Goal: Task Accomplishment & Management: Manage account settings

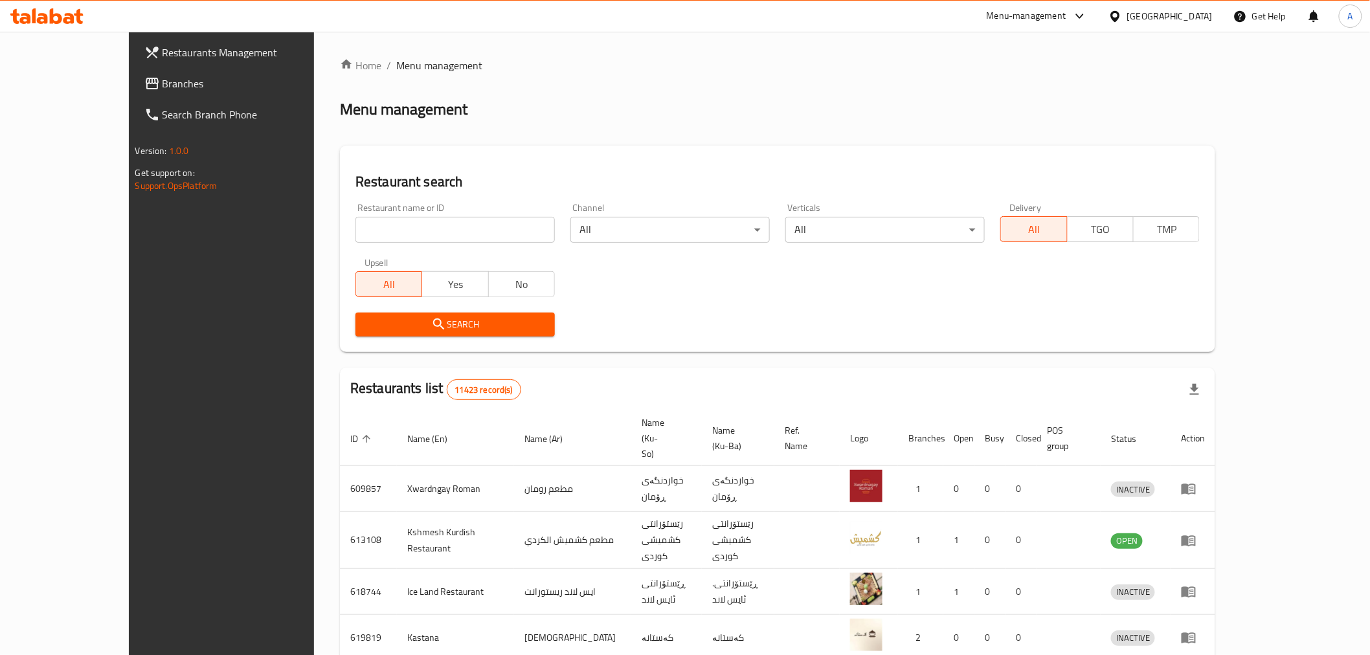
click at [355, 234] on input "search" at bounding box center [454, 230] width 199 height 26
type input "jannat"
click button "Search" at bounding box center [454, 325] width 199 height 24
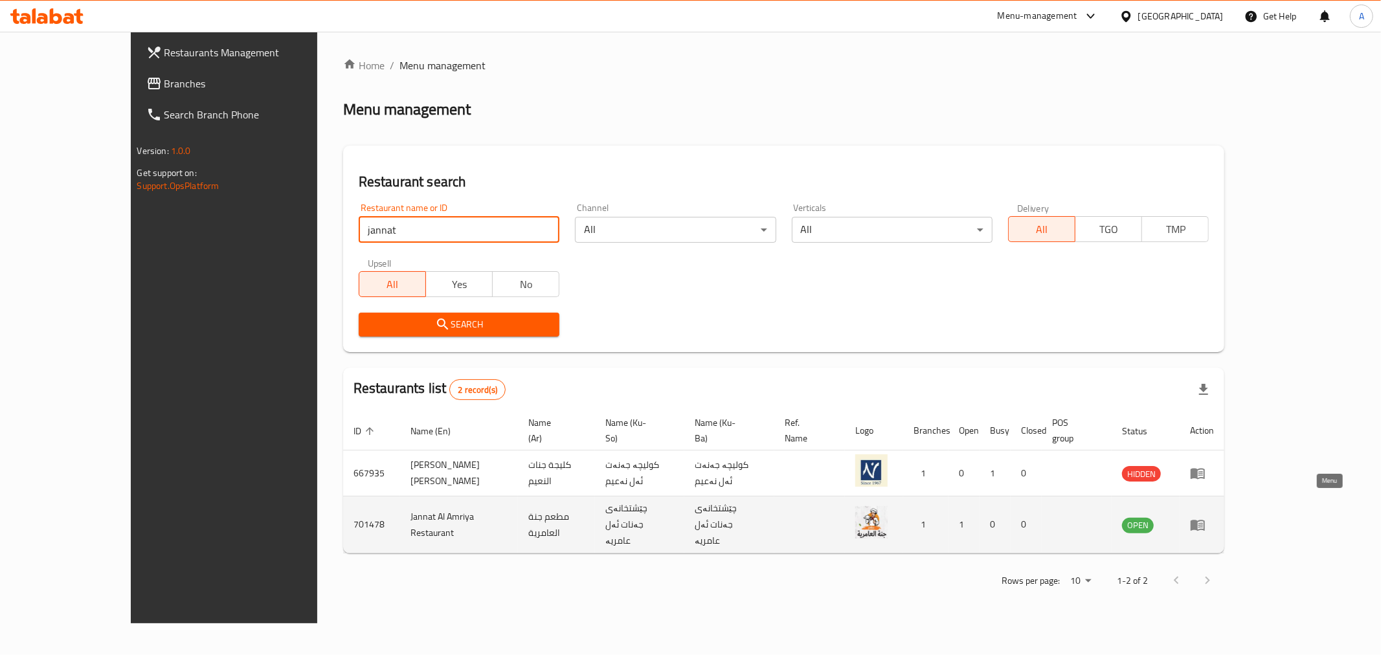
click at [1205, 517] on icon "enhanced table" at bounding box center [1198, 525] width 16 height 16
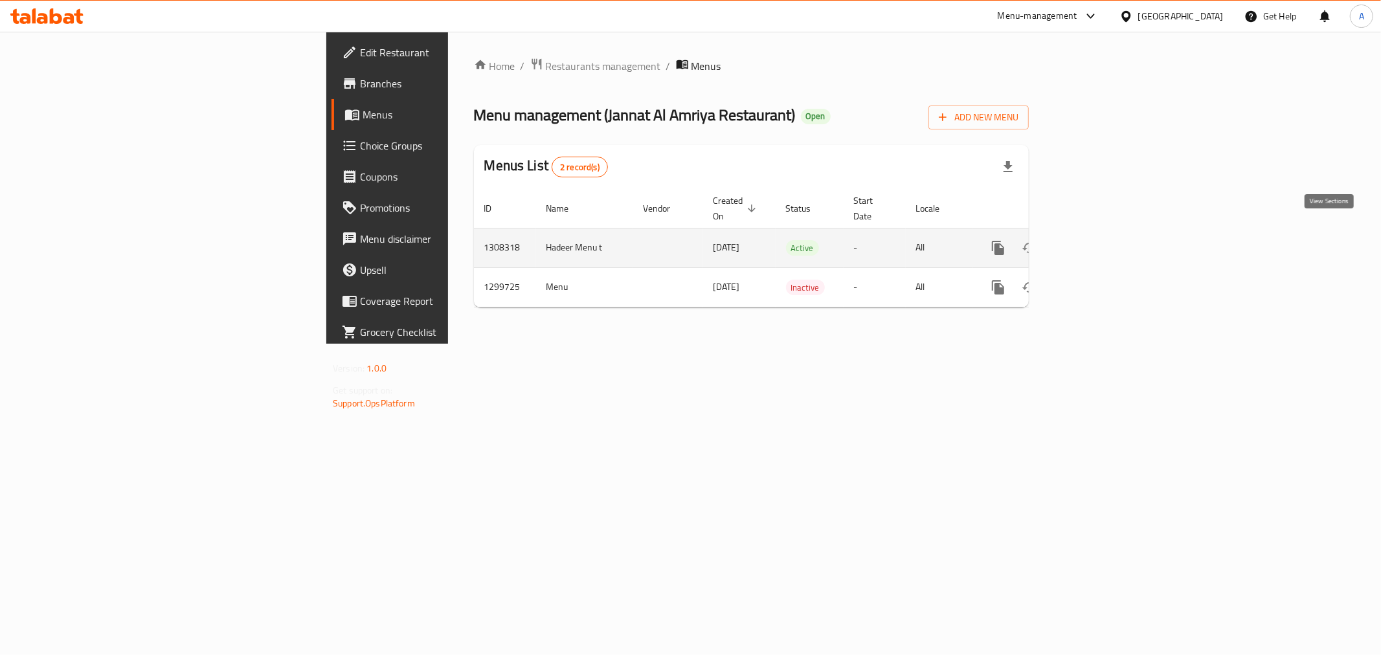
click at [1097, 242] on icon "enhanced table" at bounding box center [1092, 248] width 12 height 12
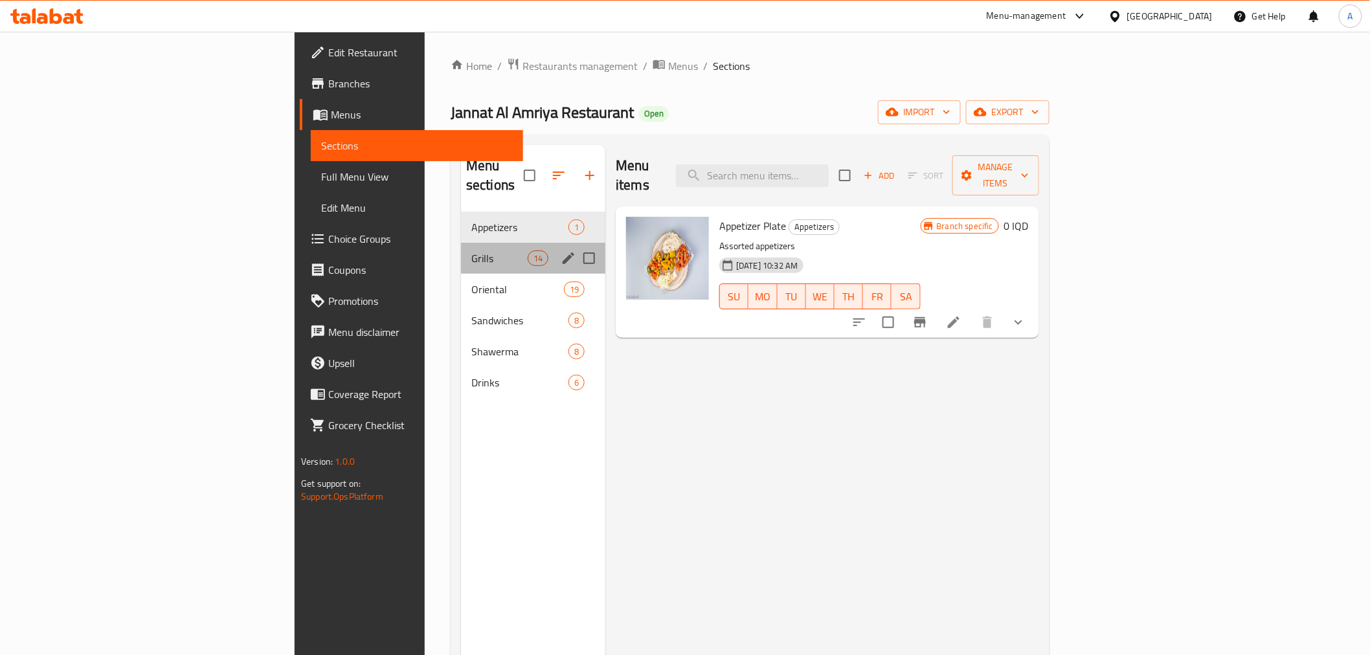
click at [461, 243] on div "Grills 14" at bounding box center [533, 258] width 144 height 31
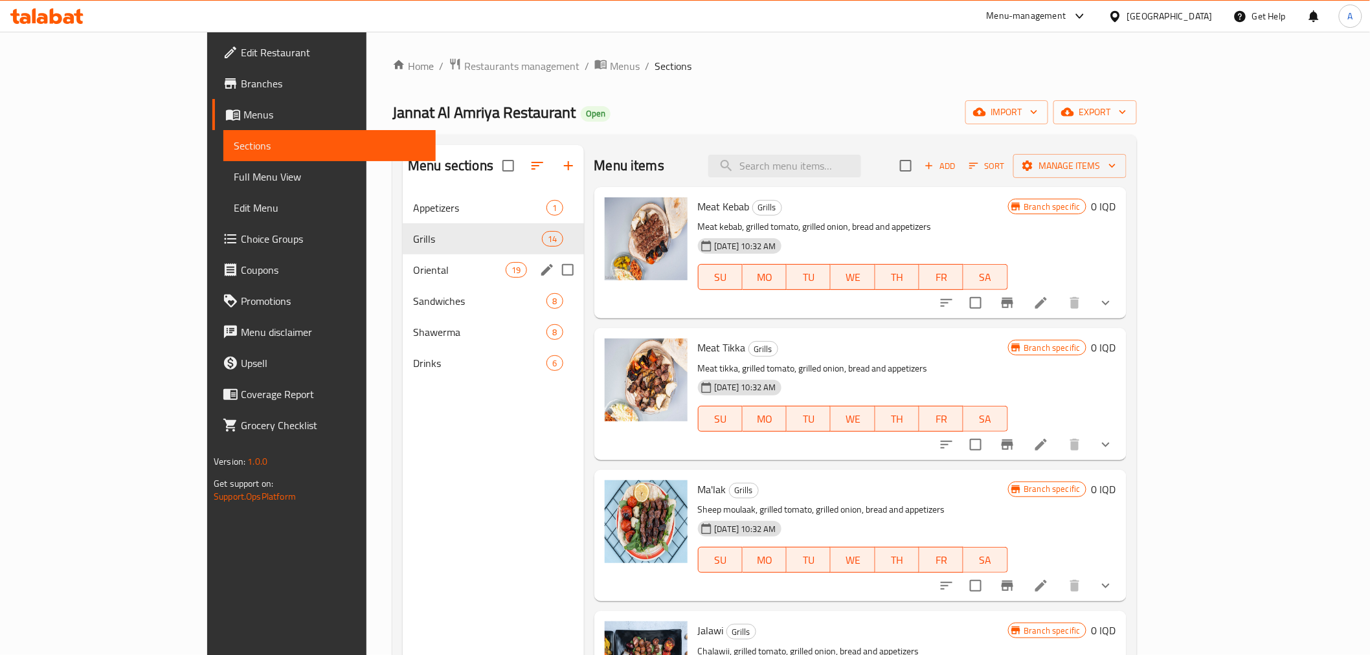
click at [403, 260] on div "Oriental 19" at bounding box center [493, 269] width 181 height 31
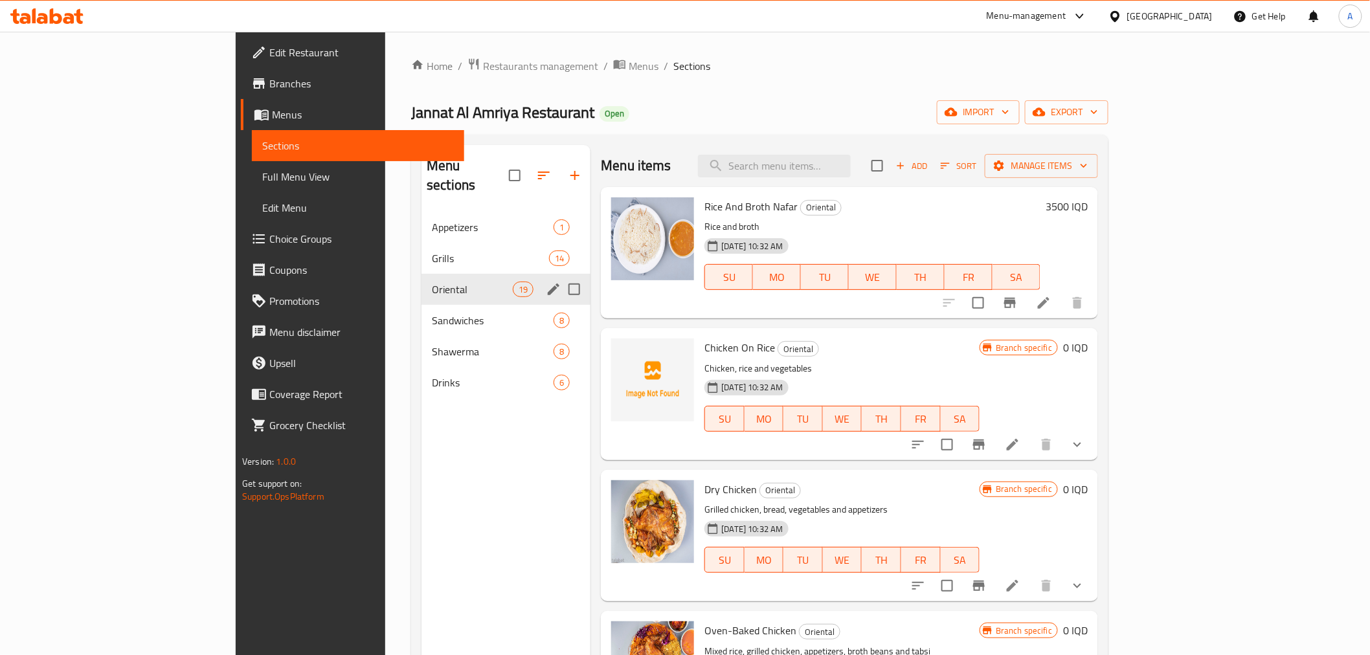
click at [421, 280] on div "Oriental 19" at bounding box center [505, 289] width 169 height 31
click at [432, 251] on span "Grills" at bounding box center [472, 259] width 81 height 16
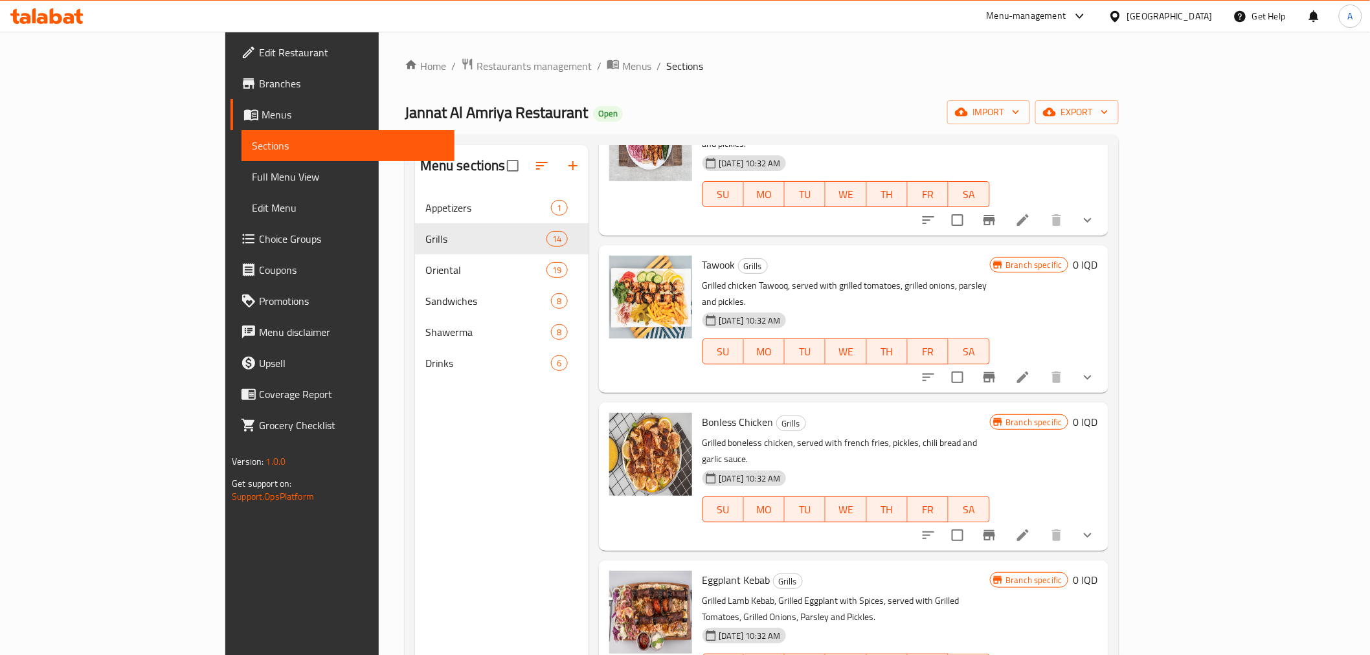
scroll to position [1355, 0]
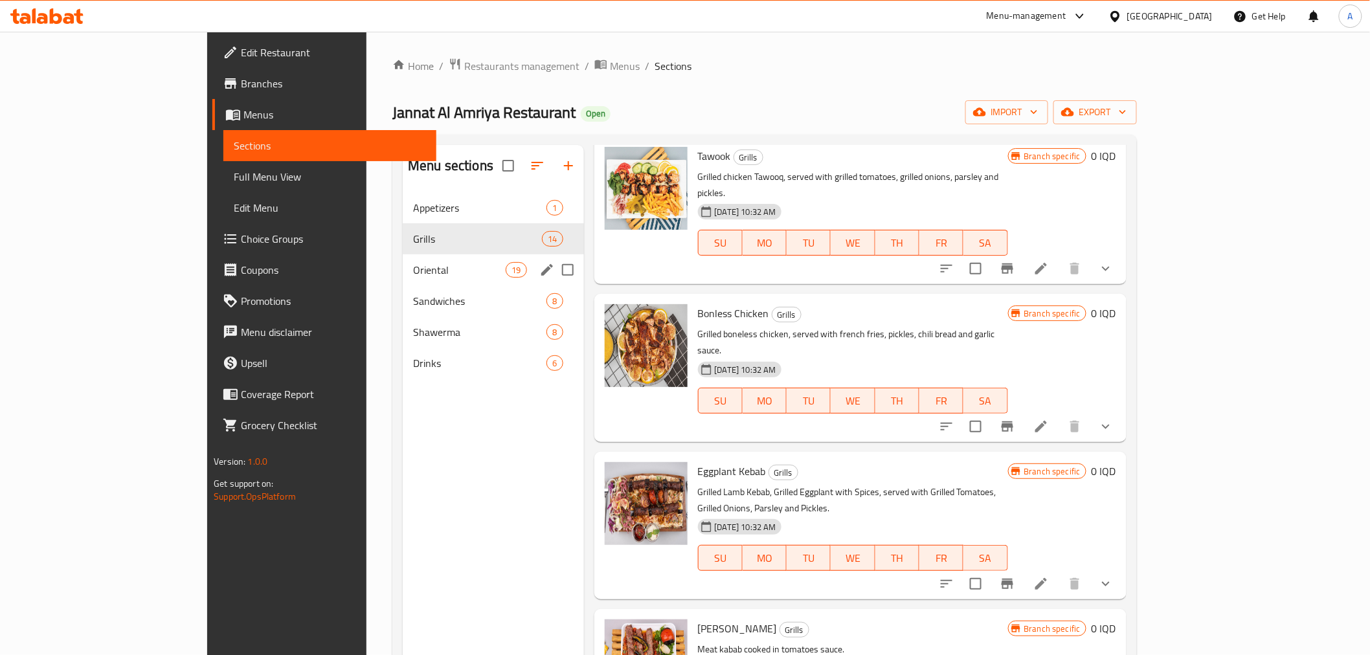
click at [403, 256] on div "Oriental 19" at bounding box center [493, 269] width 181 height 31
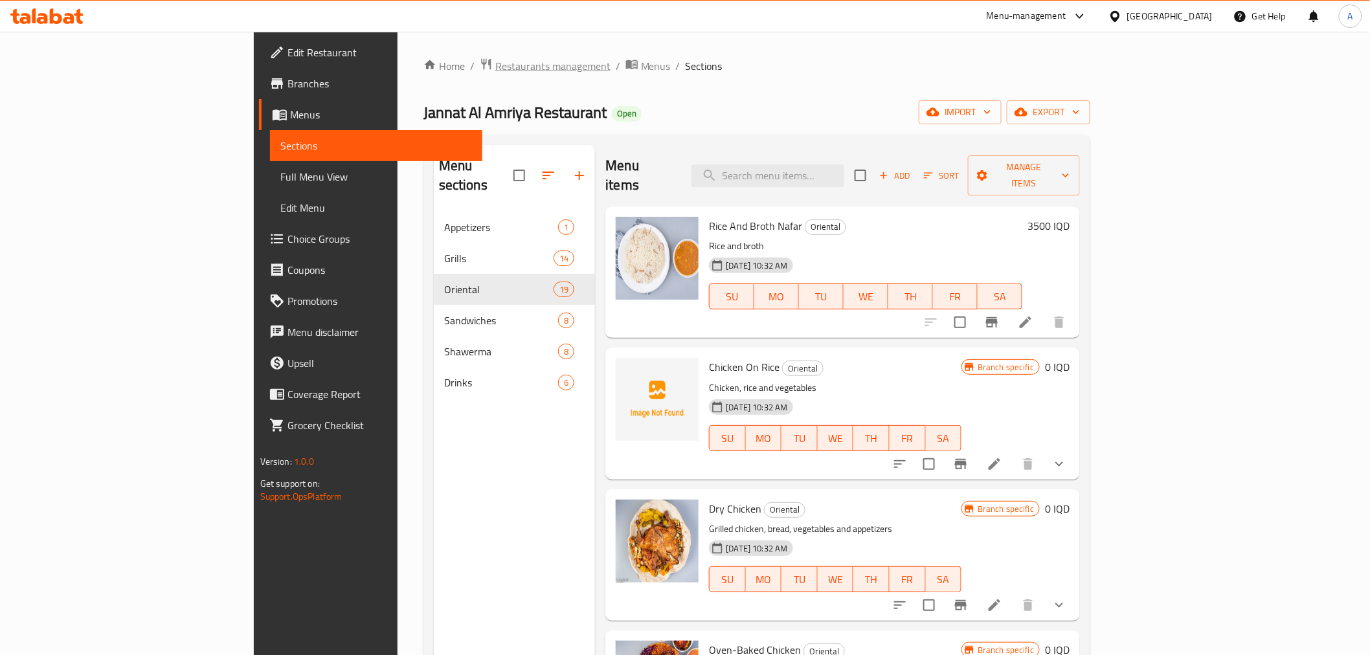
click at [495, 60] on span "Restaurants management" at bounding box center [552, 66] width 115 height 16
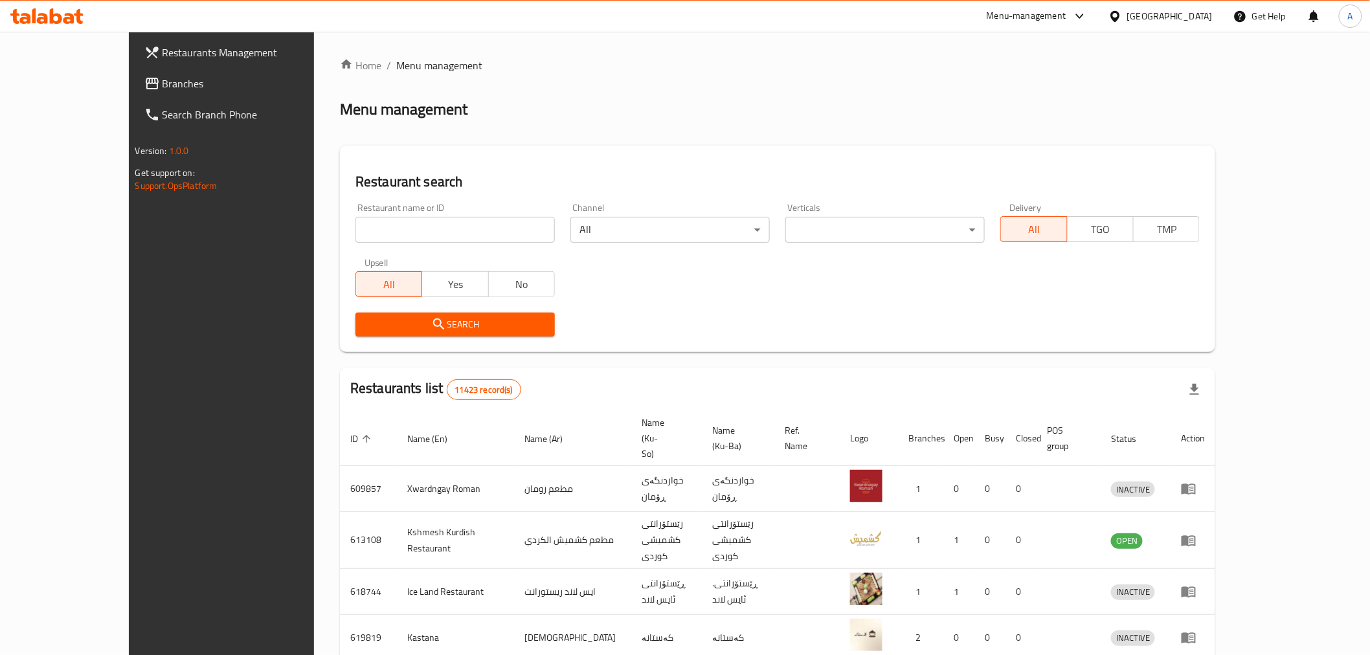
click at [371, 240] on input "search" at bounding box center [454, 230] width 199 height 26
click at [397, 209] on div "Restaurant name or ID Restaurant name or ID" at bounding box center [454, 222] width 199 height 39
click at [390, 222] on input "search" at bounding box center [454, 230] width 199 height 26
click at [355, 228] on input "search" at bounding box center [454, 230] width 199 height 26
click at [365, 244] on div "Restaurant name or ID shawar Restaurant name or ID" at bounding box center [455, 222] width 215 height 55
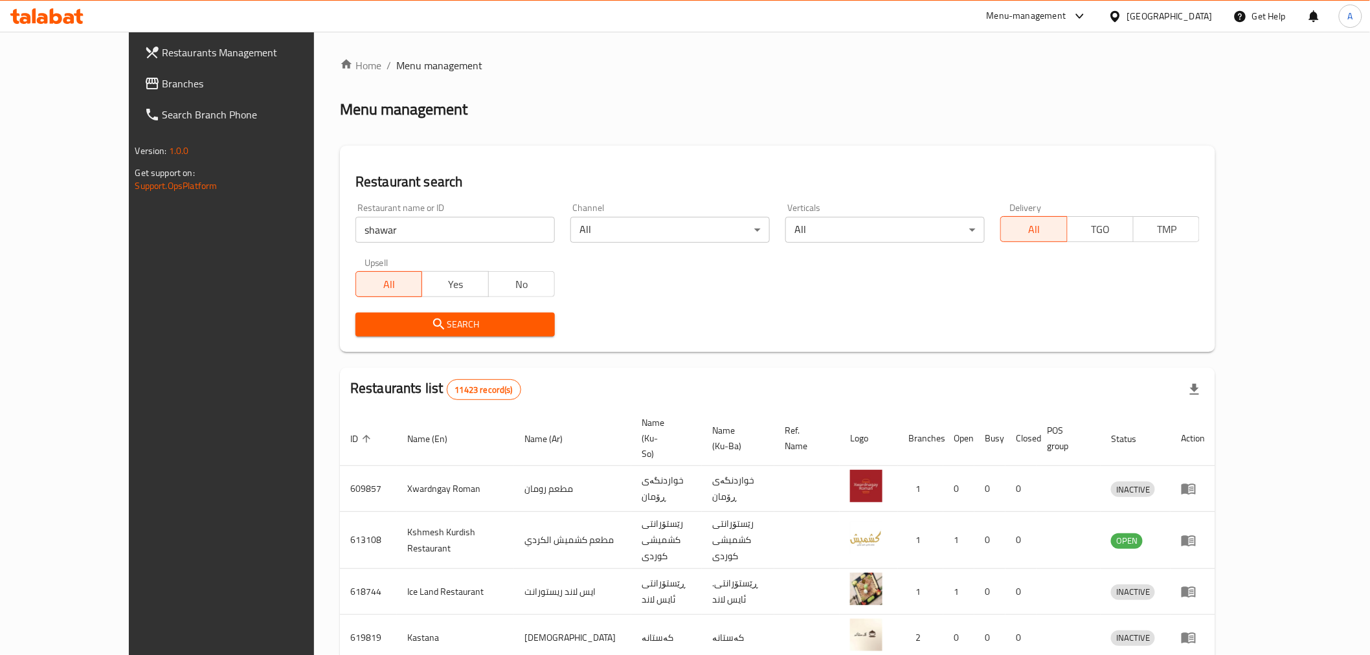
click at [365, 225] on input "shawar" at bounding box center [454, 230] width 199 height 26
paste input "شاورما الشام"
type input "شاورما الشام"
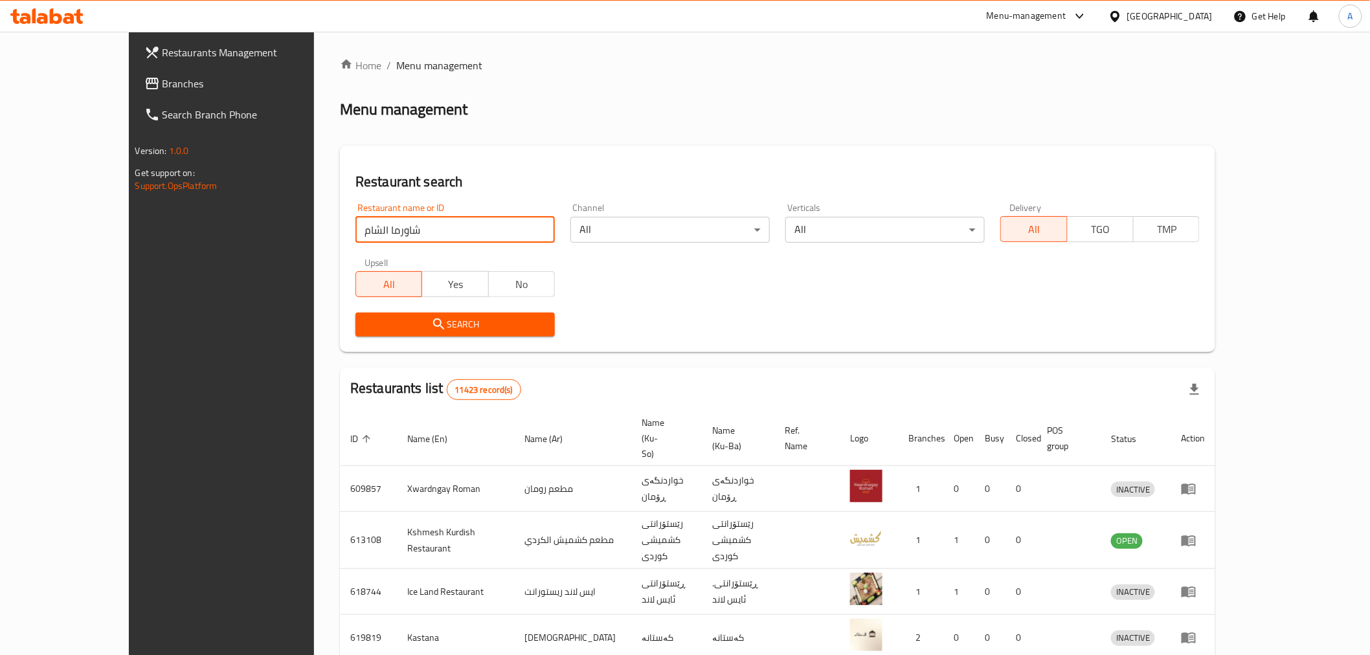
click button "Search" at bounding box center [454, 325] width 199 height 24
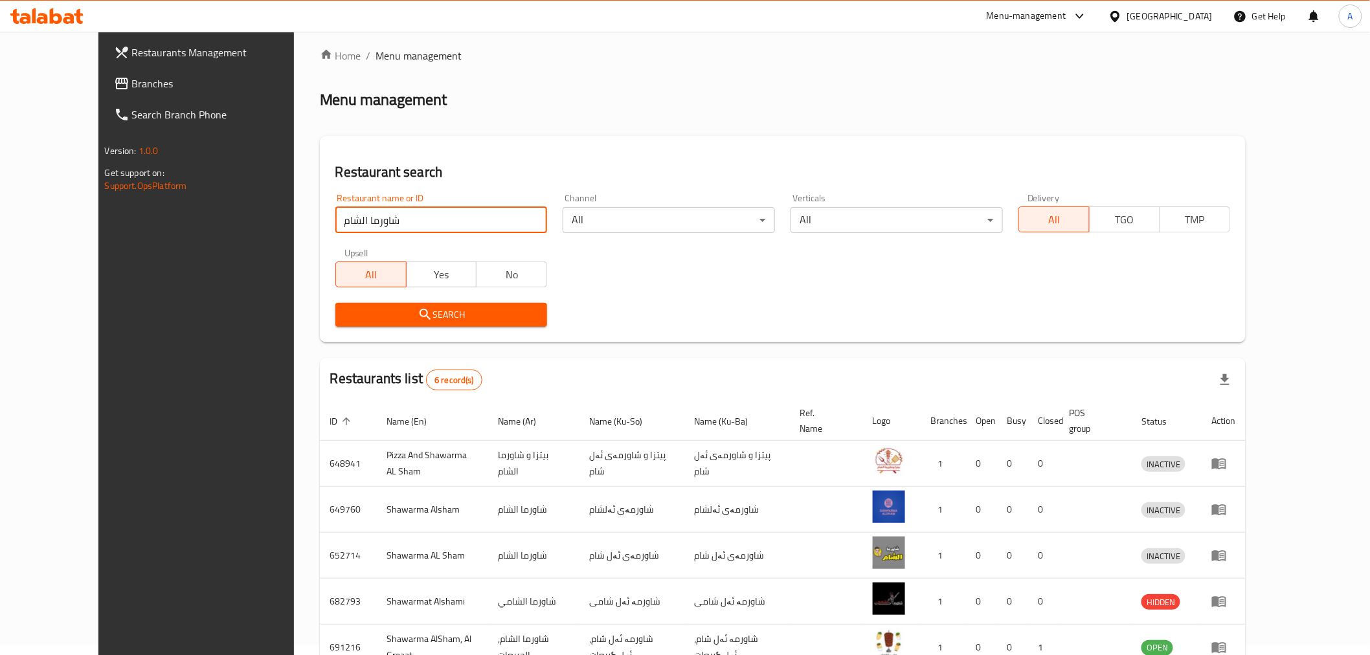
scroll to position [143, 0]
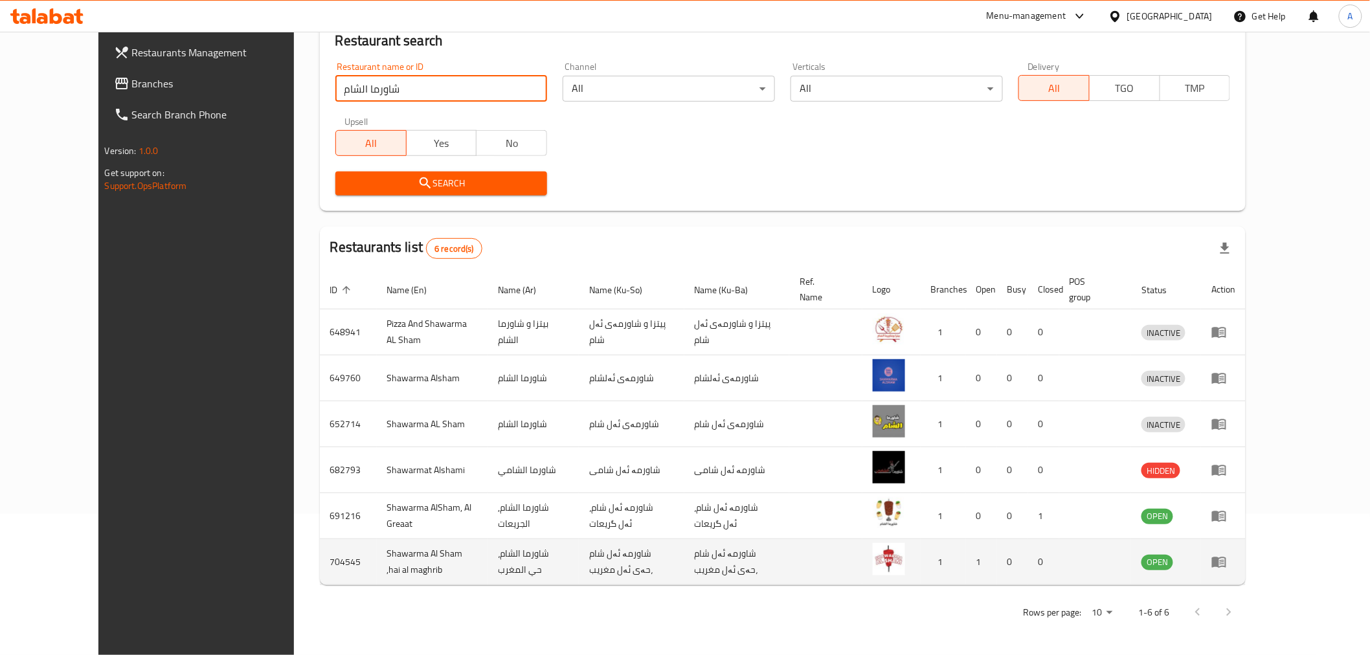
click at [1224, 562] on icon "enhanced table" at bounding box center [1222, 562] width 5 height 5
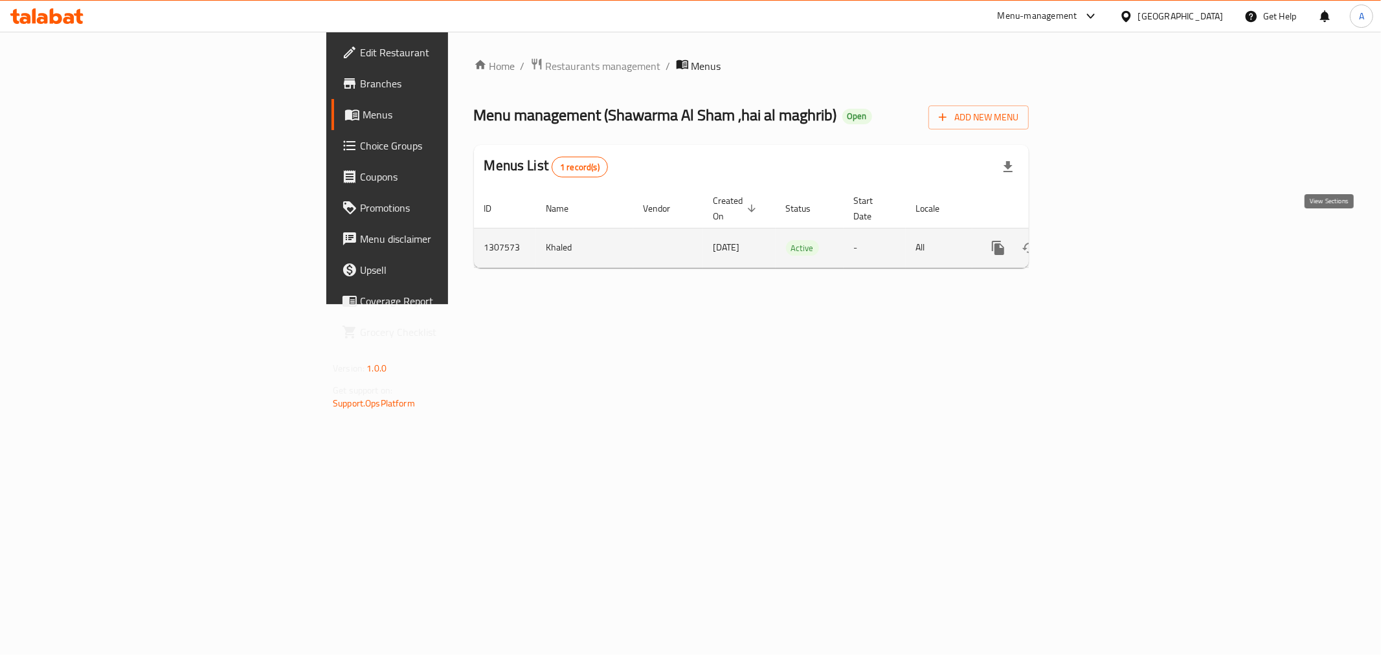
click at [1107, 243] on link "enhanced table" at bounding box center [1091, 247] width 31 height 31
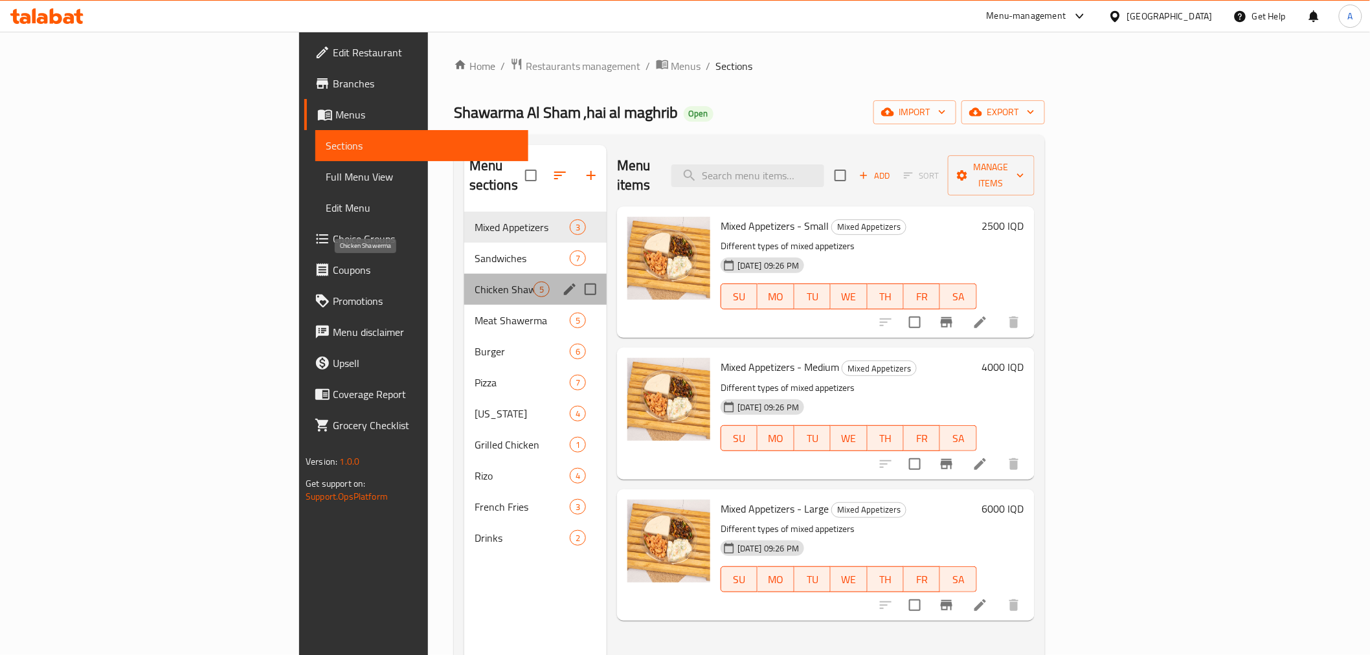
click at [474, 282] on span "Chicken Shawerma" at bounding box center [503, 290] width 59 height 16
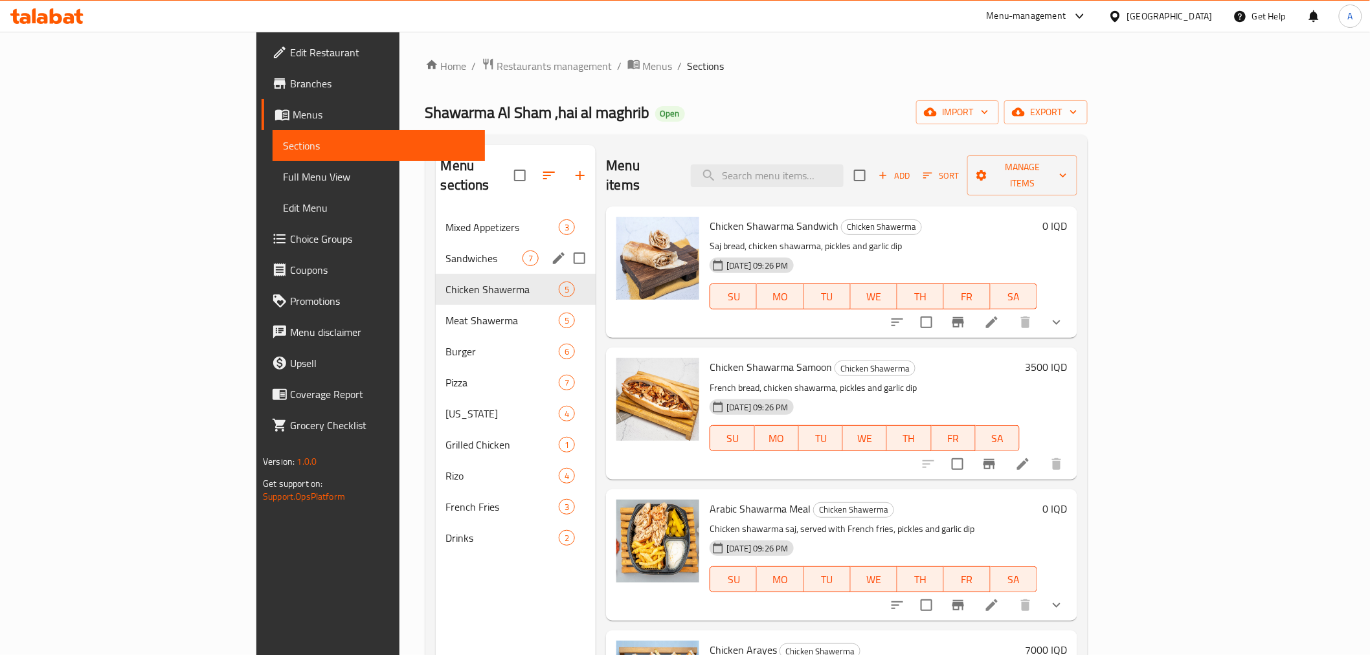
click at [446, 251] on span "Sandwiches" at bounding box center [484, 259] width 77 height 16
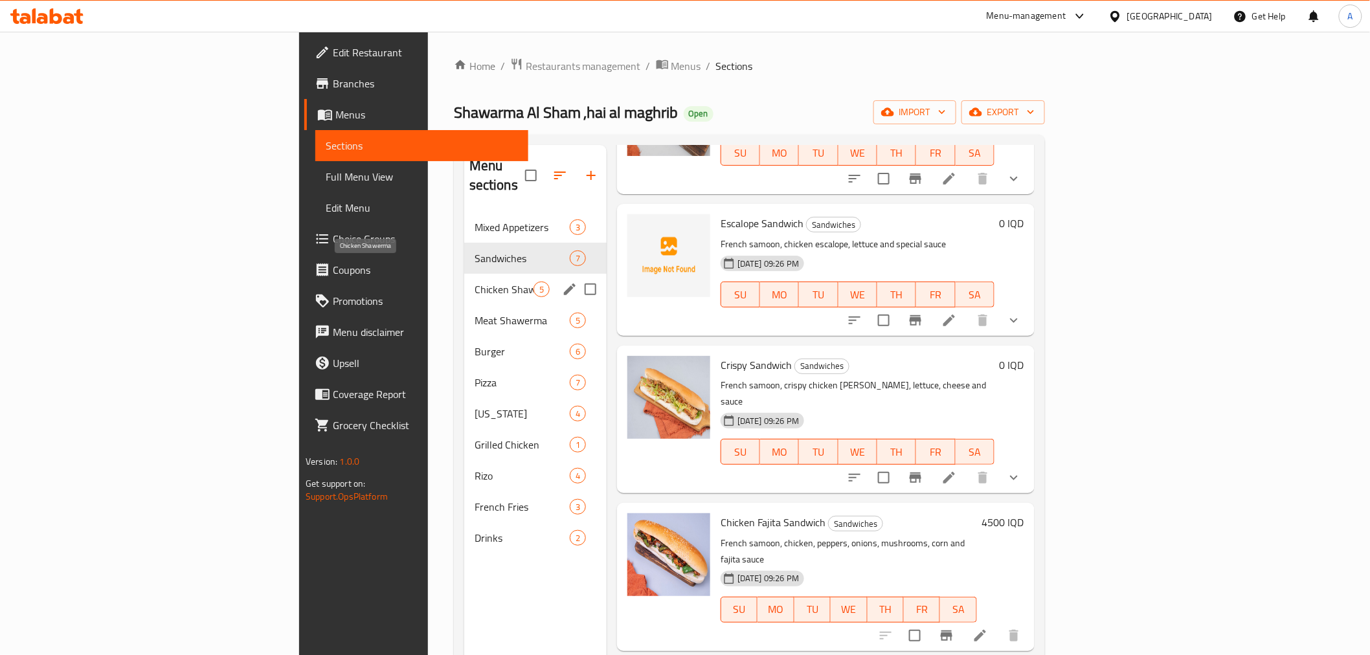
click at [474, 282] on span "Chicken Shawerma" at bounding box center [503, 290] width 59 height 16
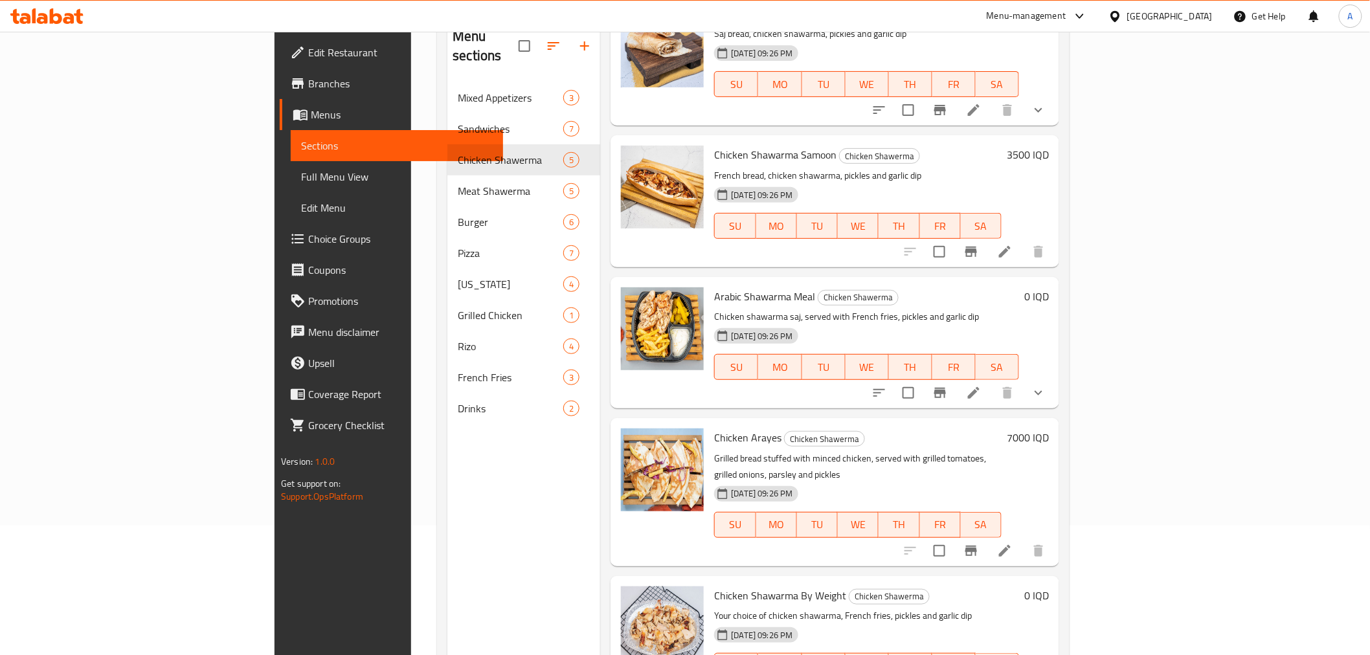
scroll to position [181, 0]
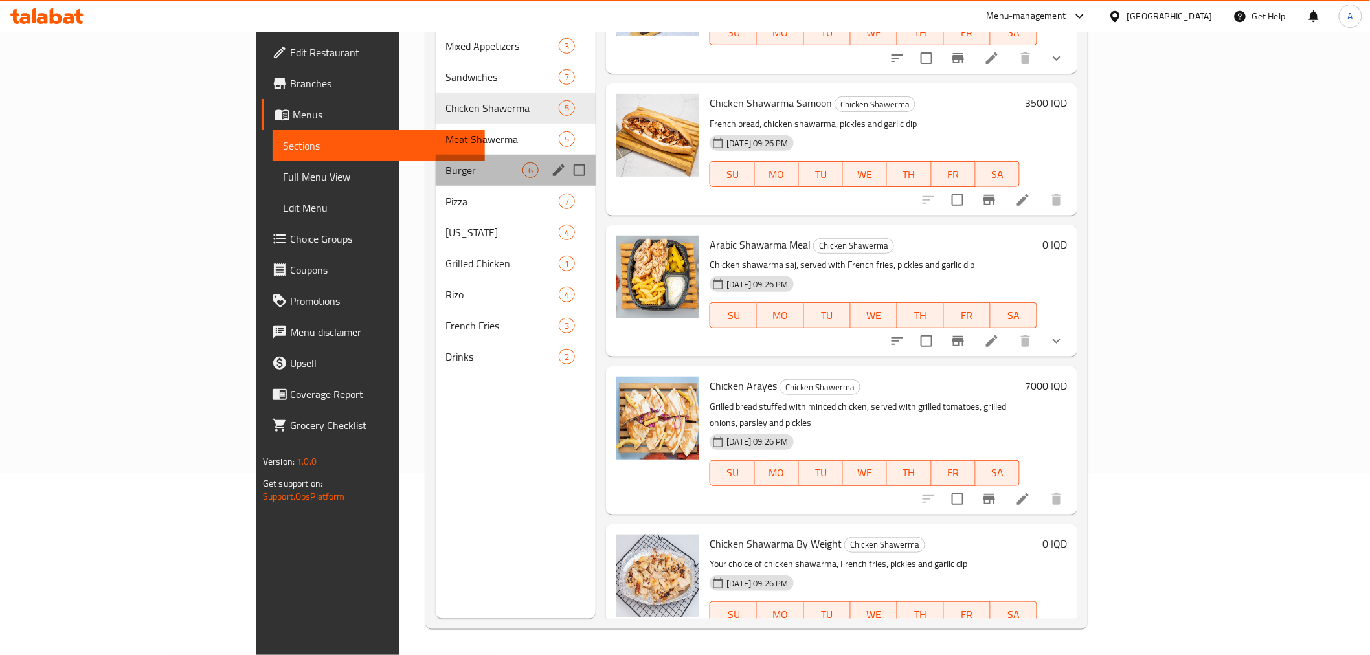
click at [436, 155] on div "Burger 6" at bounding box center [516, 170] width 161 height 31
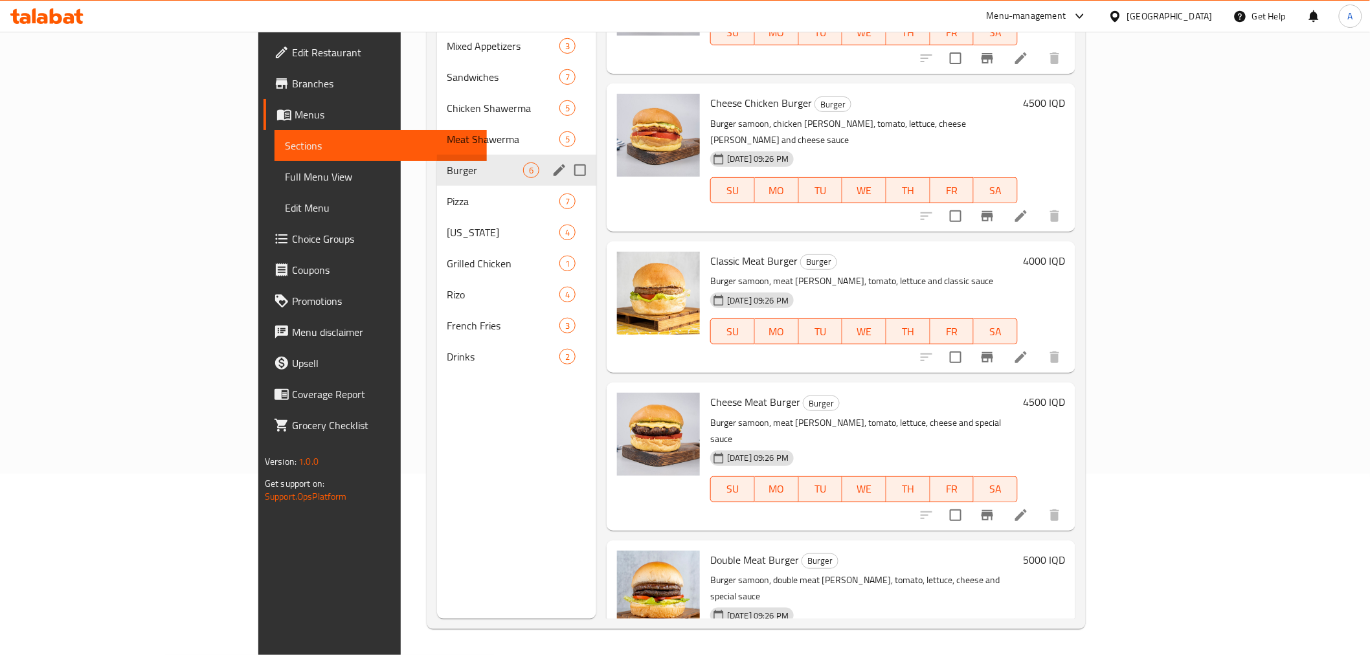
click at [437, 128] on div "Meat Shawerma 5" at bounding box center [517, 139] width 160 height 31
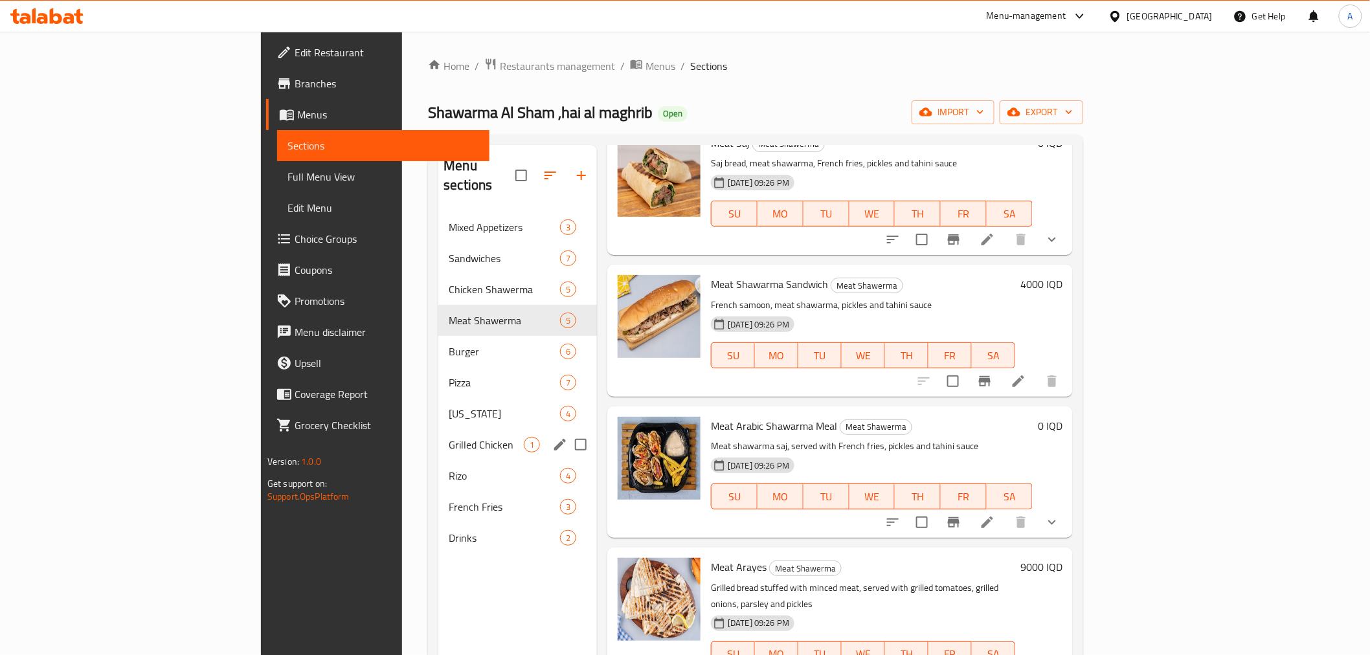
scroll to position [181, 0]
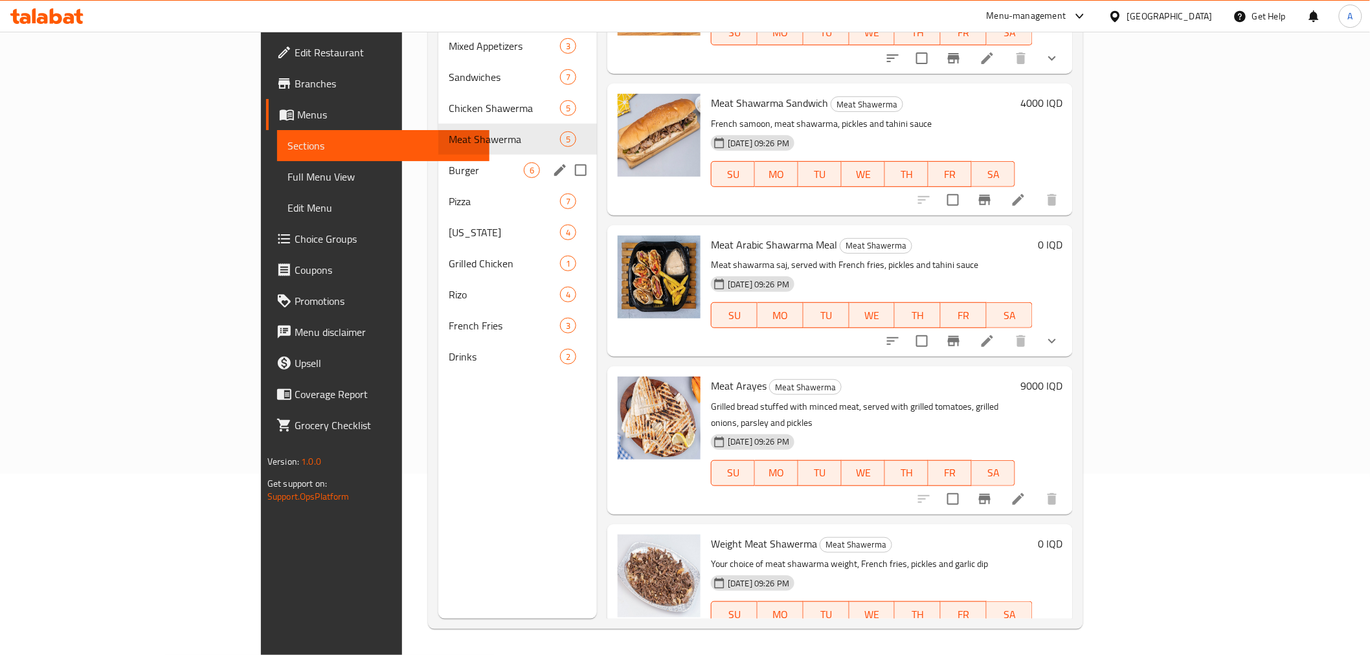
click at [438, 155] on div "Burger 6" at bounding box center [517, 170] width 159 height 31
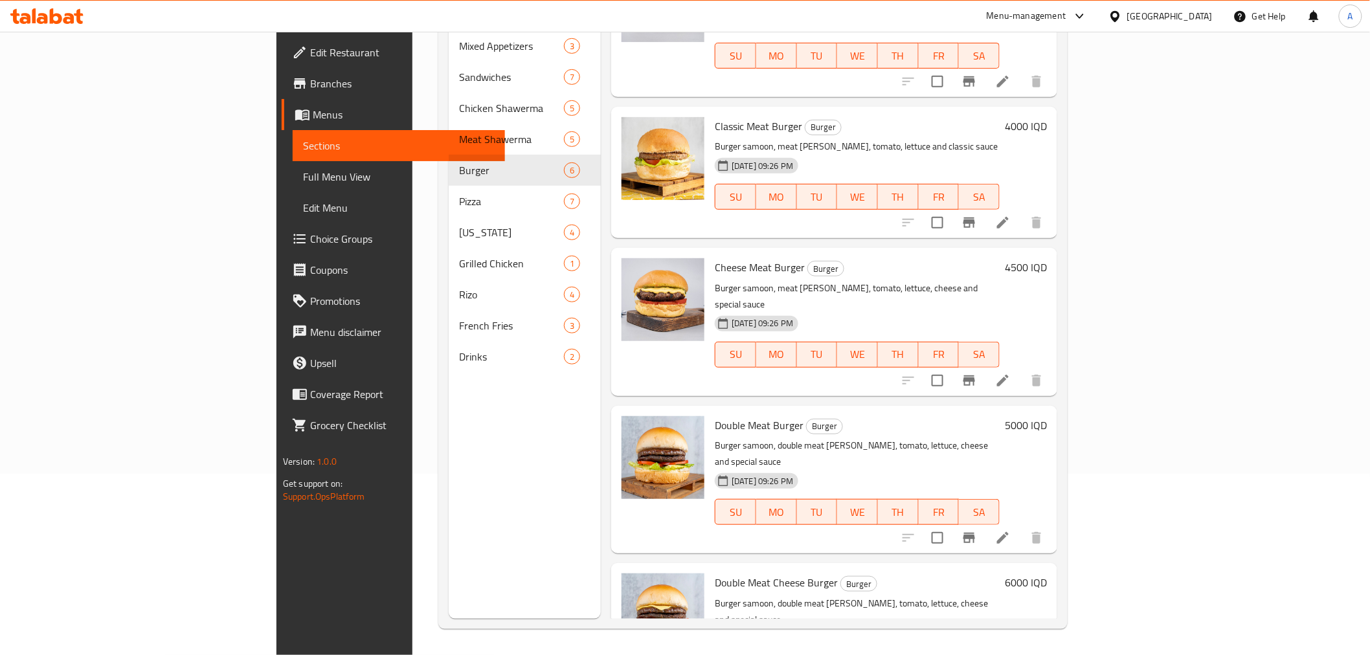
scroll to position [225, 0]
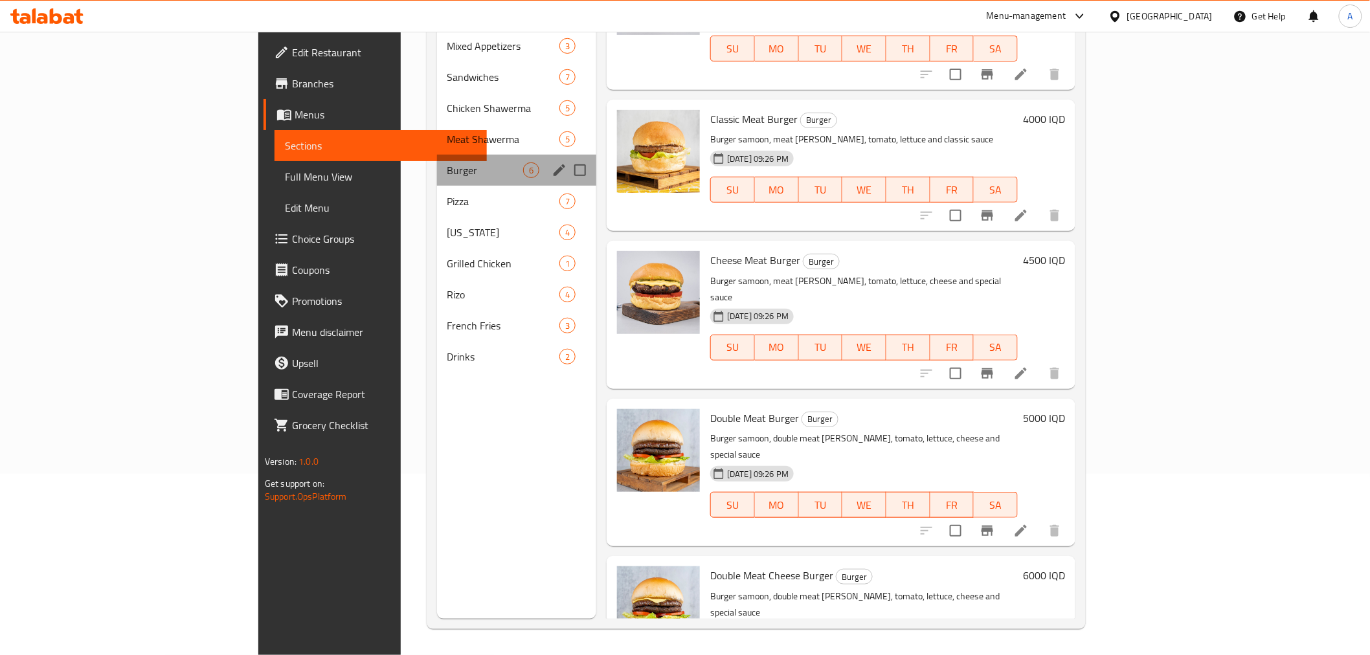
click at [437, 162] on div "Burger 6" at bounding box center [517, 170] width 160 height 31
click at [437, 186] on div "Pizza 7" at bounding box center [517, 201] width 160 height 31
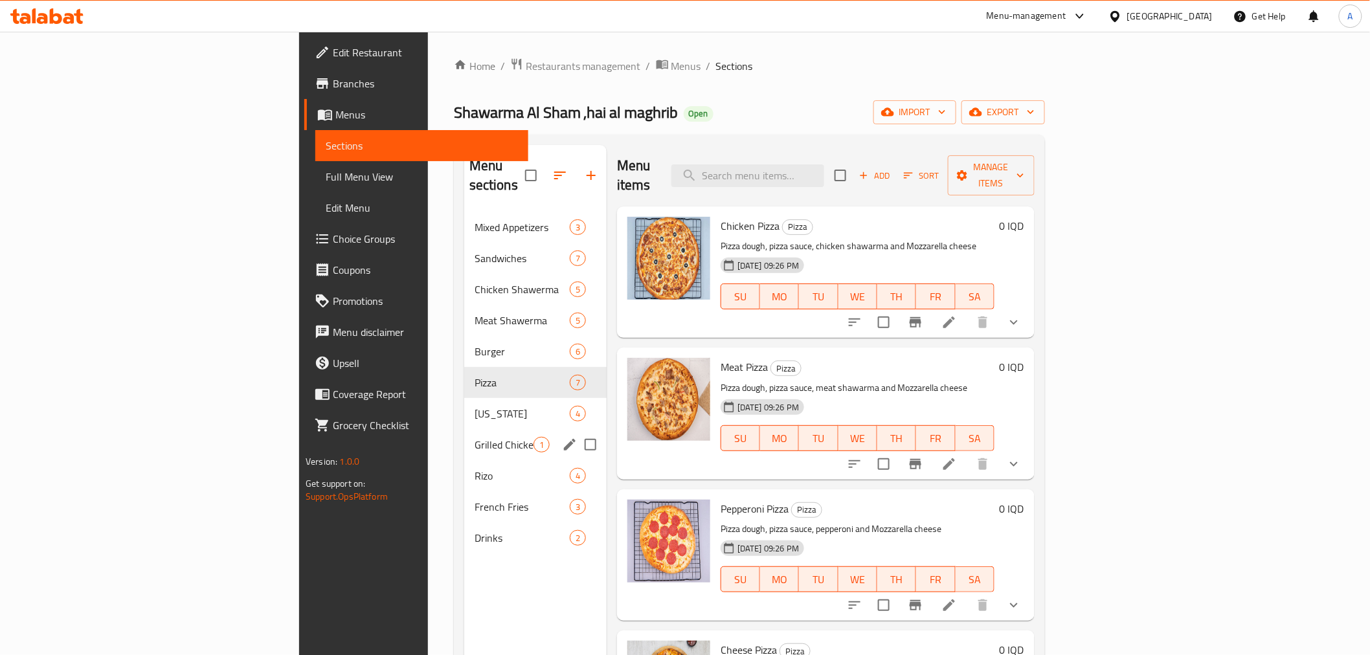
click at [464, 434] on div "Grilled Chicken 1" at bounding box center [535, 444] width 142 height 31
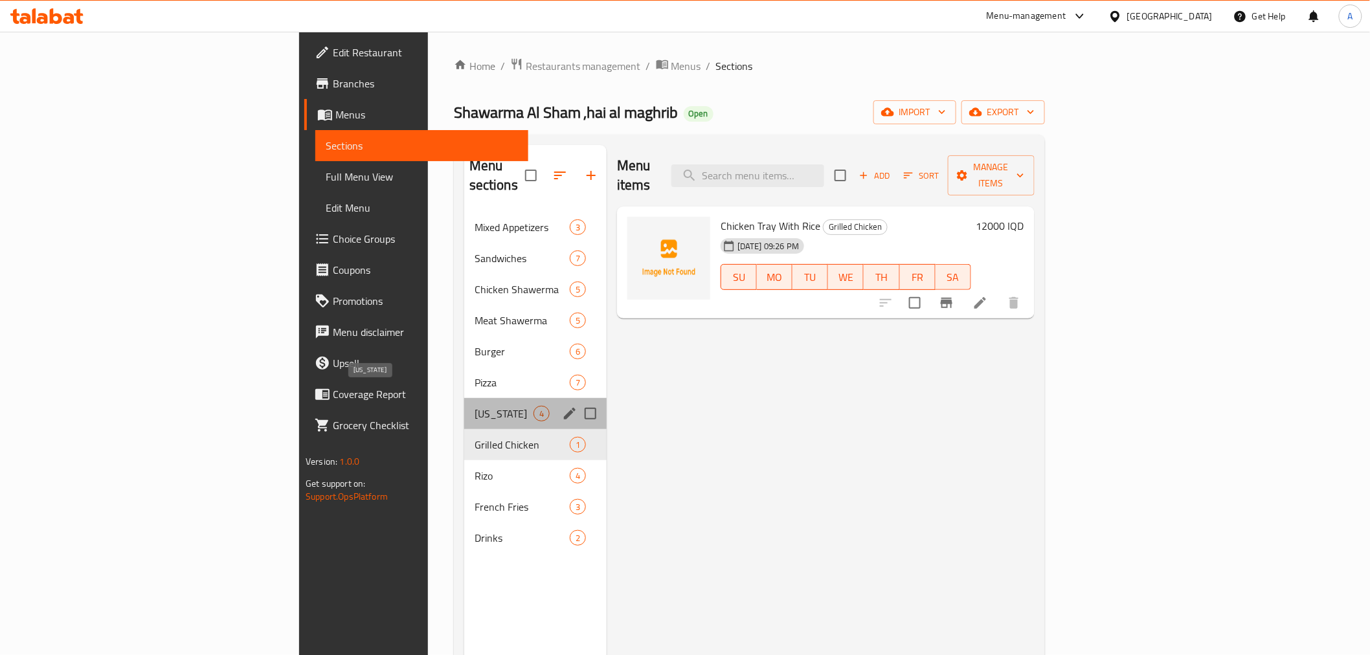
click at [474, 406] on span "[US_STATE]" at bounding box center [503, 414] width 59 height 16
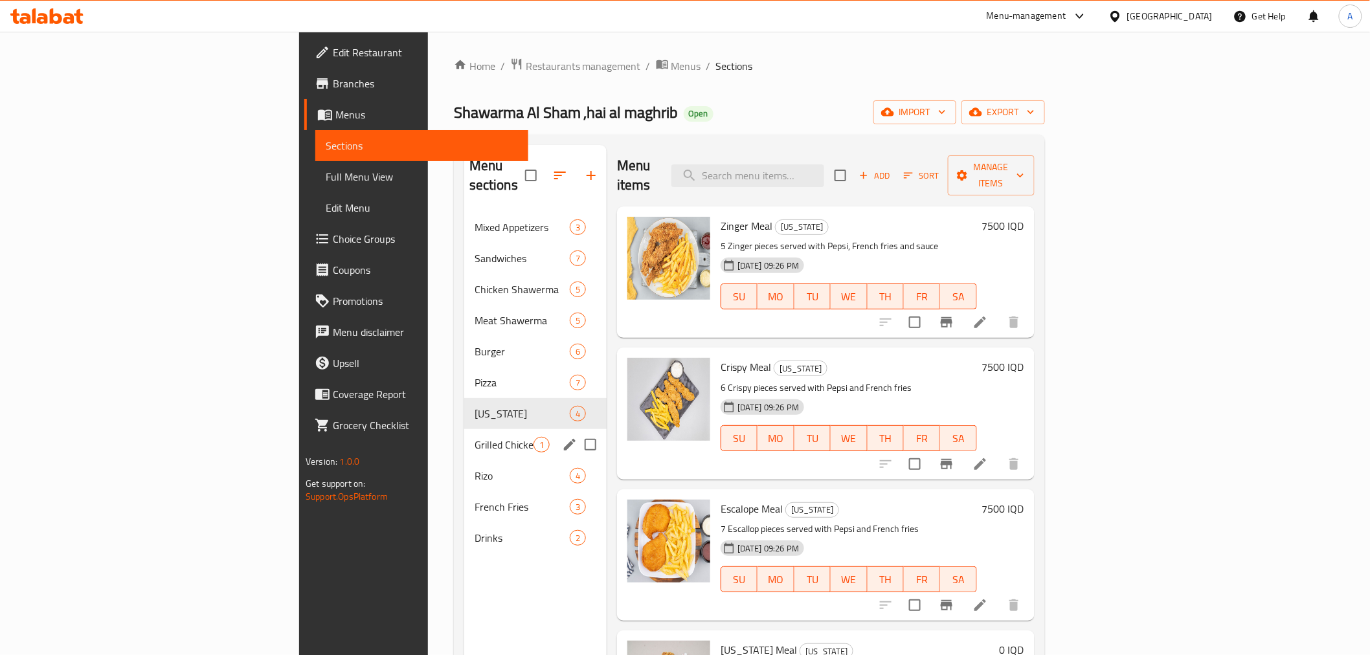
click at [464, 436] on div "Grilled Chicken 1" at bounding box center [535, 444] width 142 height 31
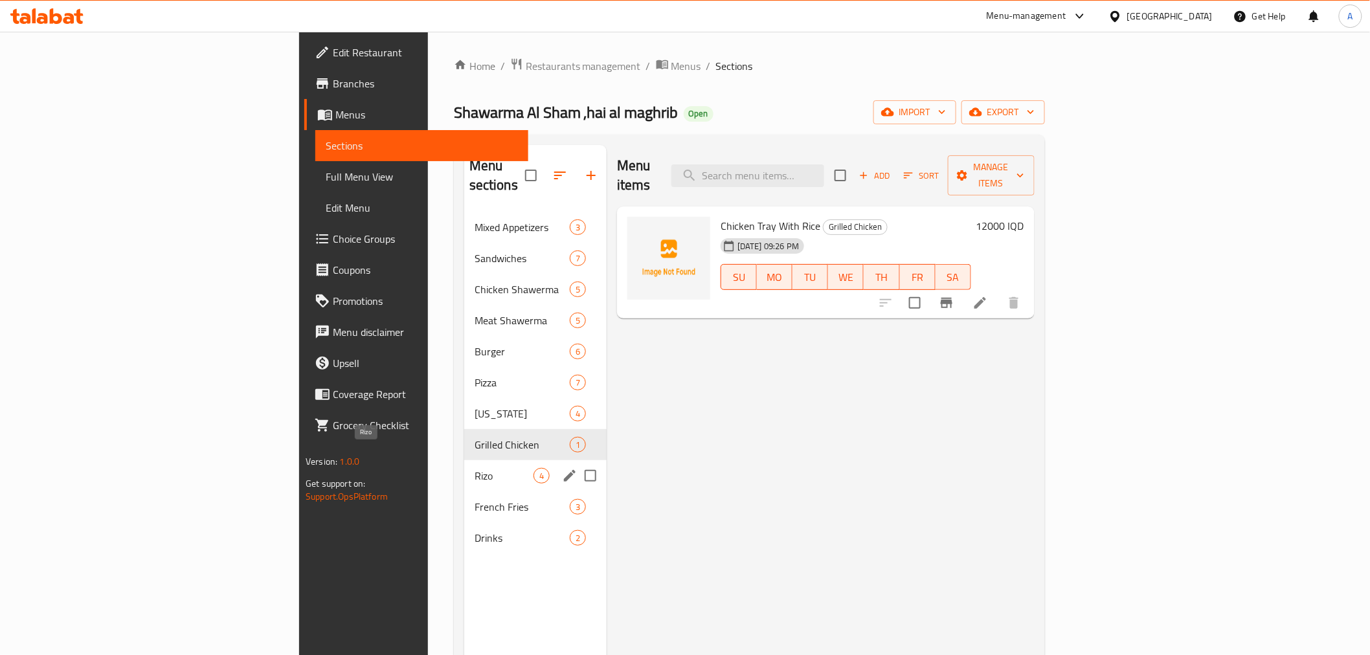
click at [474, 468] on span "Rizo" at bounding box center [503, 476] width 59 height 16
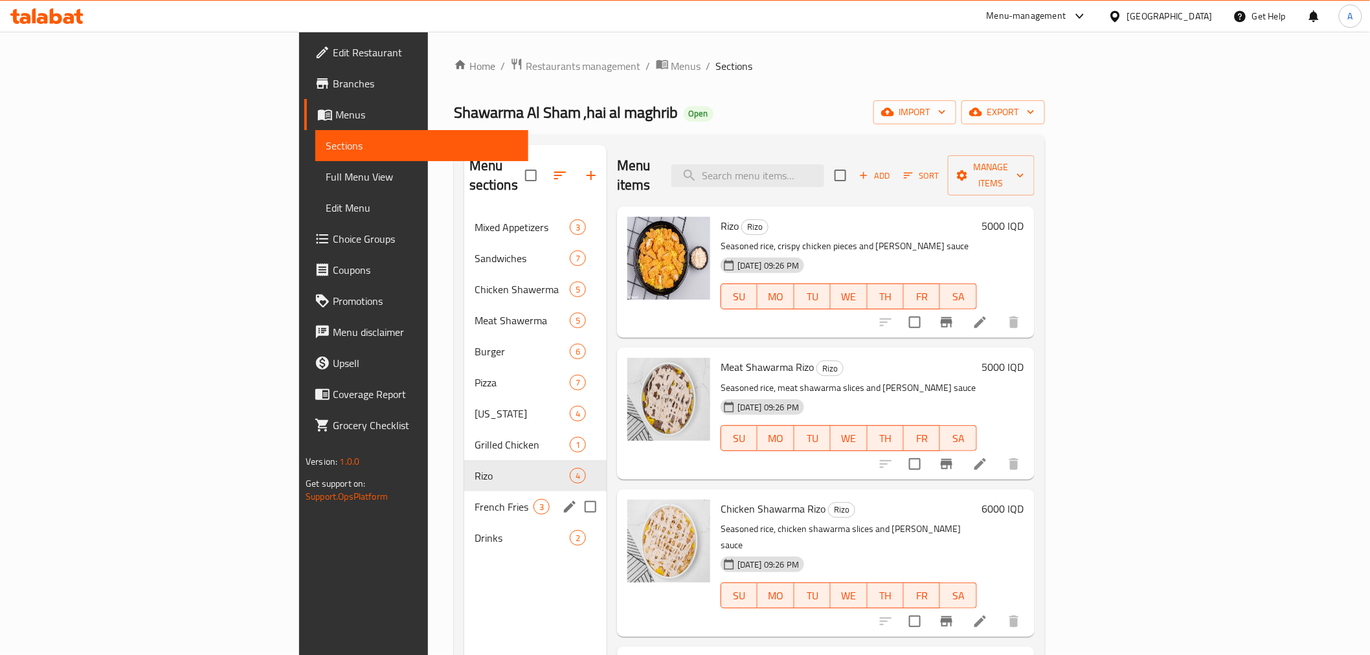
click at [464, 495] on div "French Fries 3" at bounding box center [535, 506] width 142 height 31
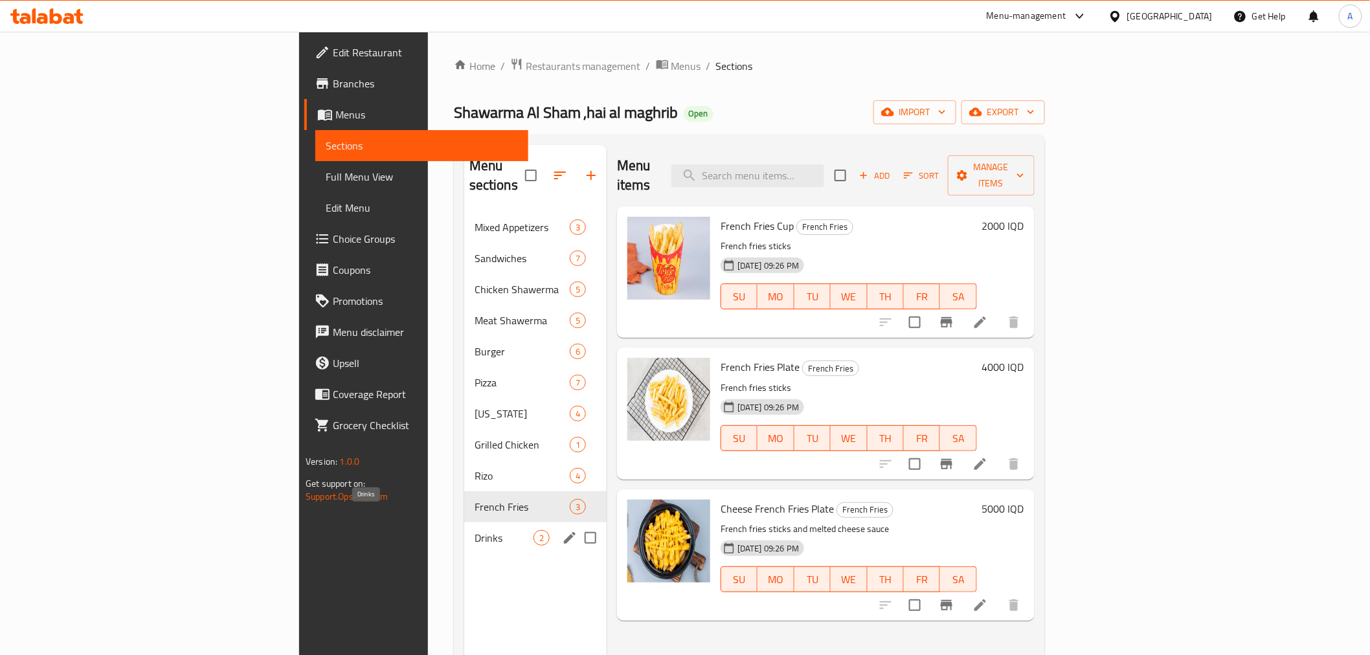
click at [464, 526] on div "Drinks 2" at bounding box center [535, 537] width 142 height 31
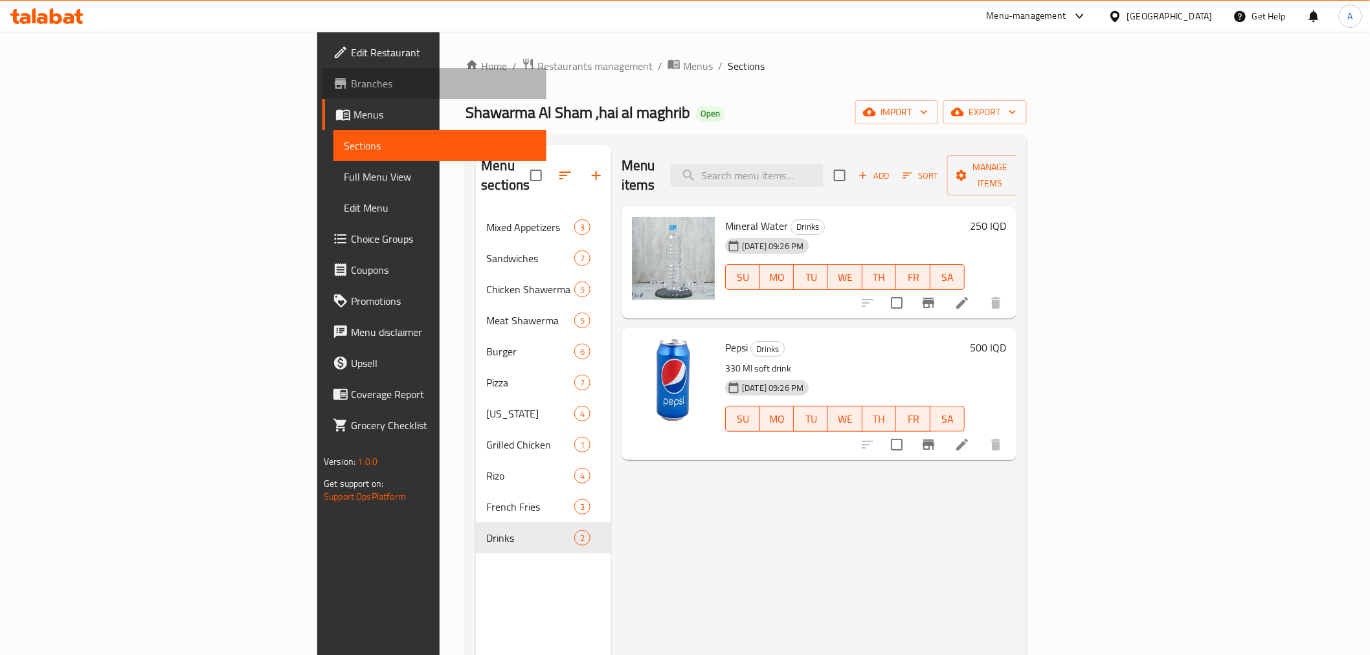
click at [351, 82] on span "Branches" at bounding box center [443, 84] width 184 height 16
